Goal: Task Accomplishment & Management: Use online tool/utility

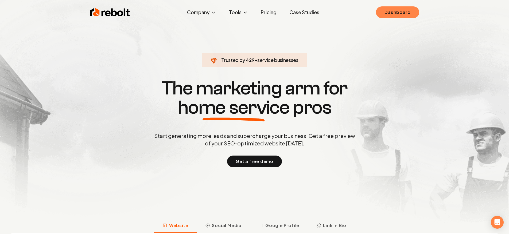
click at [417, 15] on link "Dashboard" at bounding box center [397, 12] width 43 height 12
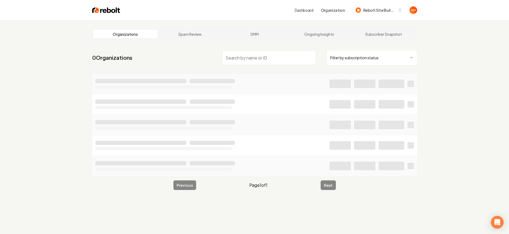
click at [284, 60] on input "search" at bounding box center [269, 57] width 94 height 15
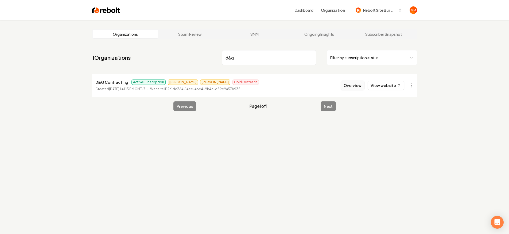
type input "d&g"
click at [355, 87] on button "Overview" at bounding box center [353, 86] width 24 height 10
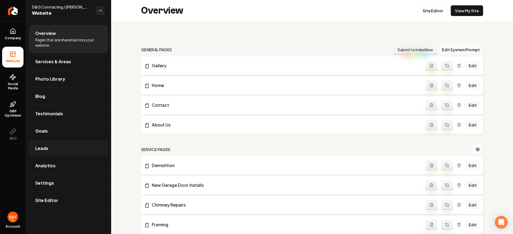
click at [64, 154] on link "Leads" at bounding box center [68, 148] width 79 height 17
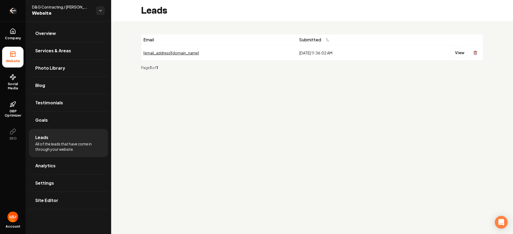
click at [15, 13] on icon "Return to dashboard" at bounding box center [13, 10] width 9 height 9
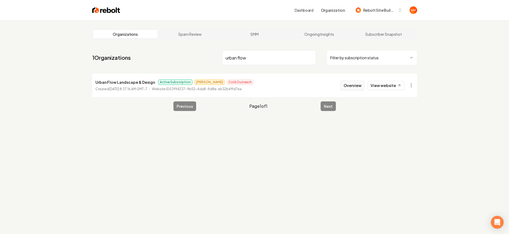
type input "urban flow"
click at [344, 84] on button "Overview" at bounding box center [353, 86] width 24 height 10
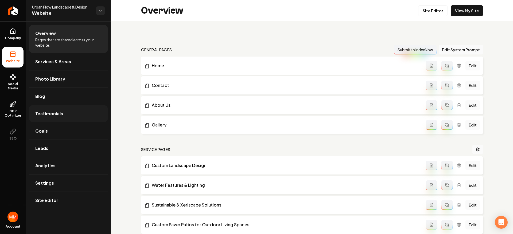
scroll to position [1, 0]
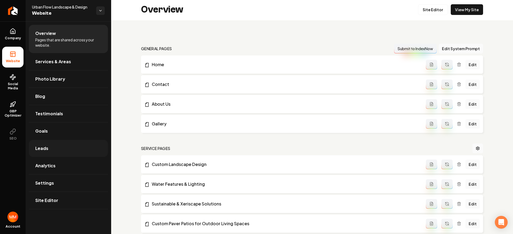
click at [53, 154] on link "Leads" at bounding box center [68, 148] width 79 height 17
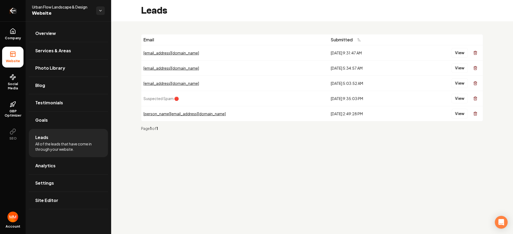
click at [15, 16] on link "Return to dashboard" at bounding box center [13, 10] width 26 height 21
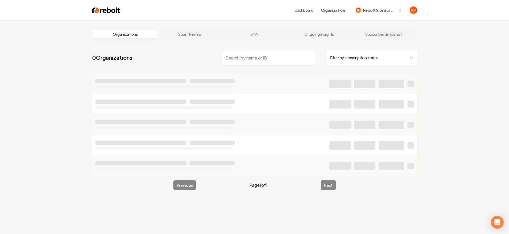
click at [242, 55] on input "search" at bounding box center [269, 57] width 94 height 15
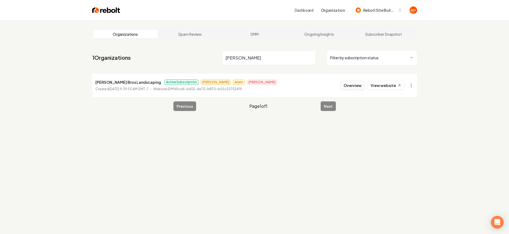
type input "[PERSON_NAME]"
click at [347, 83] on button "Overview" at bounding box center [353, 86] width 24 height 10
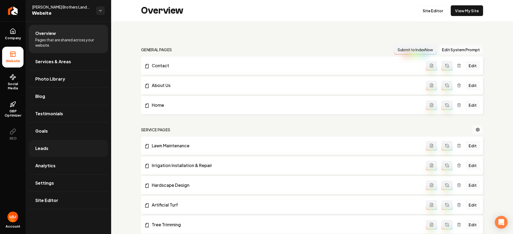
click at [65, 142] on link "Leads" at bounding box center [68, 148] width 79 height 17
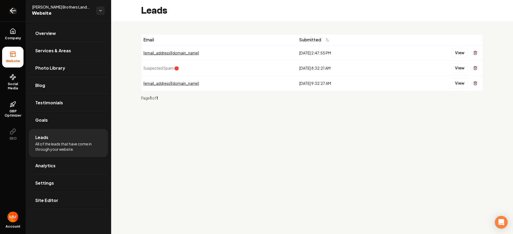
click at [13, 10] on icon "Return to dashboard" at bounding box center [13, 10] width 9 height 9
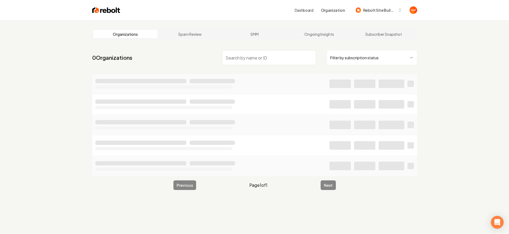
click at [235, 56] on input "search" at bounding box center [269, 57] width 94 height 15
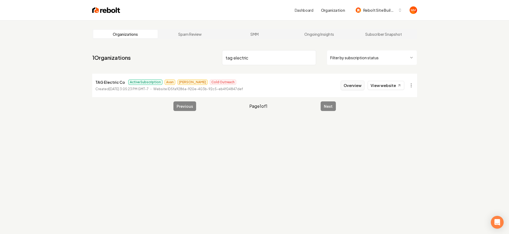
type input "tag electric"
click at [359, 87] on button "Overview" at bounding box center [353, 86] width 24 height 10
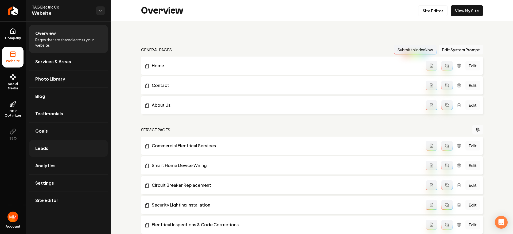
click at [64, 149] on link "Leads" at bounding box center [68, 148] width 79 height 17
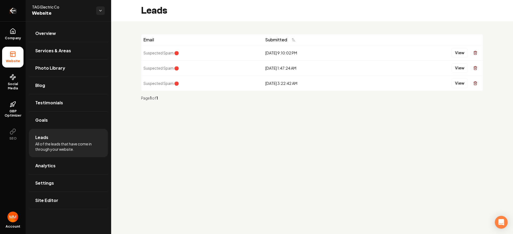
click at [11, 14] on icon "Return to dashboard" at bounding box center [13, 10] width 9 height 9
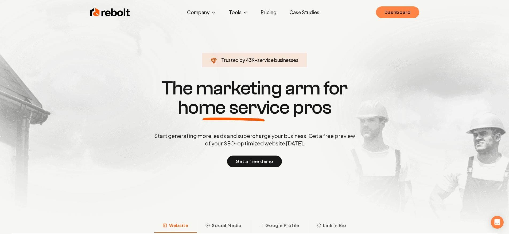
click at [410, 16] on link "Dashboard" at bounding box center [397, 12] width 43 height 12
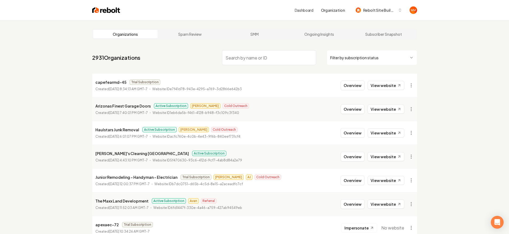
click at [286, 55] on input "search" at bounding box center [269, 57] width 94 height 15
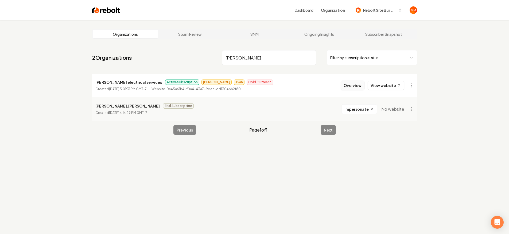
type input "ruben"
click at [350, 85] on button "Overview" at bounding box center [353, 86] width 24 height 10
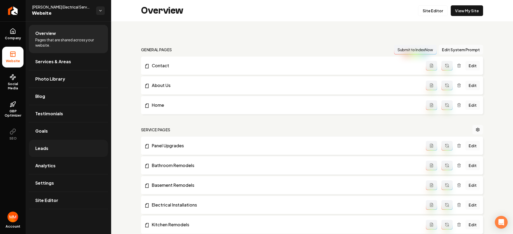
click at [78, 150] on link "Leads" at bounding box center [68, 148] width 79 height 17
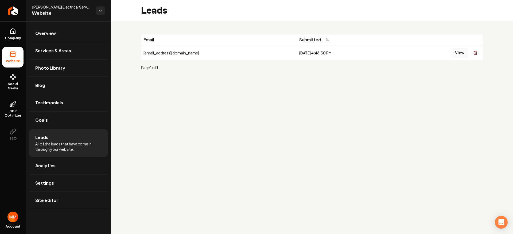
click at [454, 50] on button "View" at bounding box center [460, 53] width 16 height 10
